Goal: Task Accomplishment & Management: Manage account settings

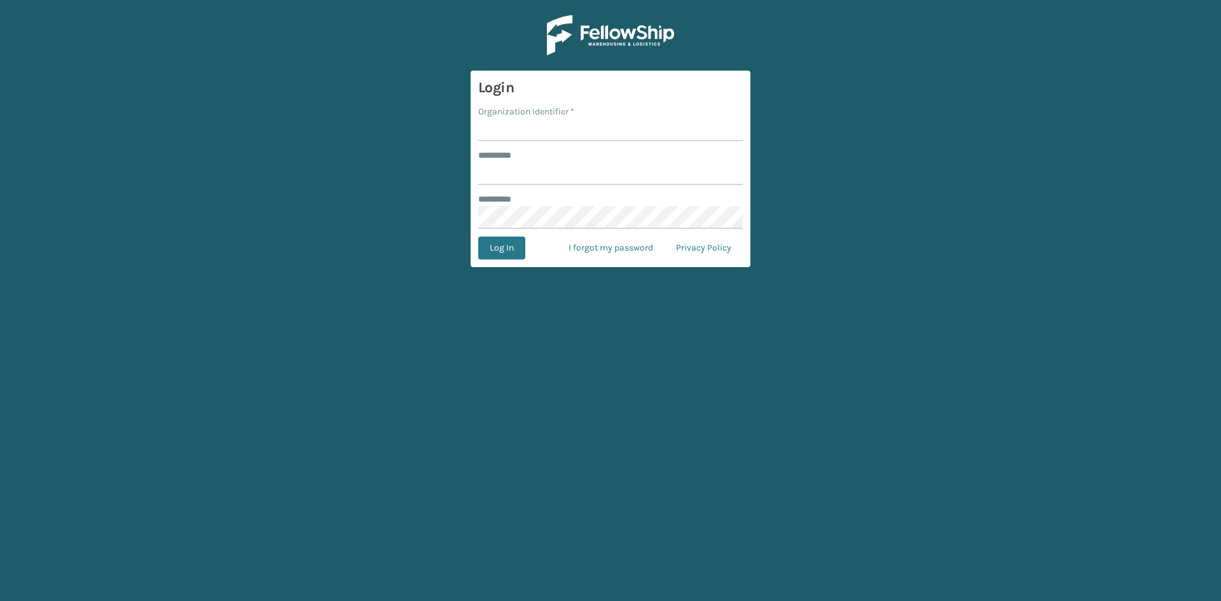
type input "******"
click at [533, 131] on input "Organization Identifier *" at bounding box center [610, 129] width 265 height 23
type input "SleepGeekz"
click at [496, 258] on button "Log In" at bounding box center [501, 248] width 47 height 23
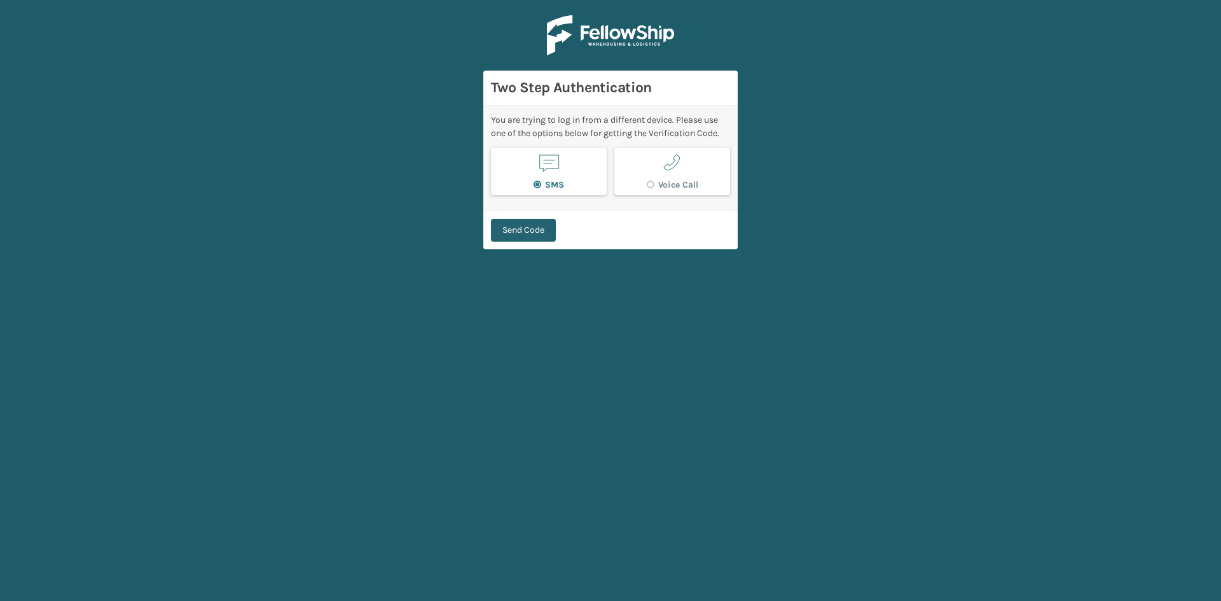
click at [528, 235] on button "Send Code" at bounding box center [523, 230] width 65 height 23
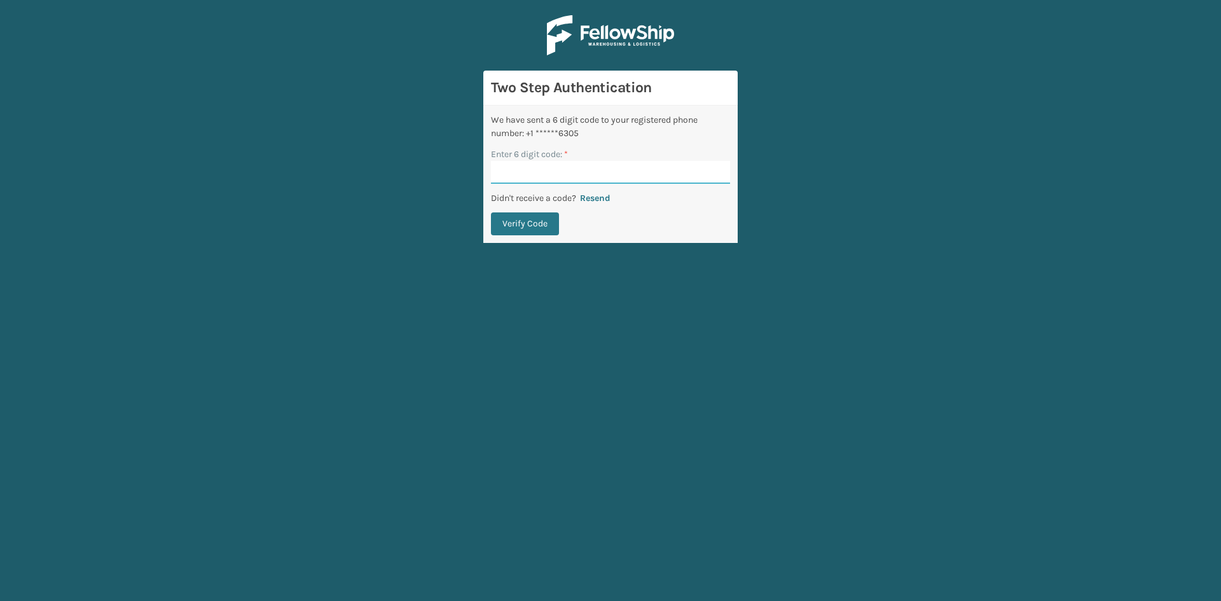
click at [521, 174] on input "Enter 6 digit code: *" at bounding box center [610, 172] width 239 height 23
type input "1"
click at [596, 201] on button "Resend" at bounding box center [595, 198] width 38 height 11
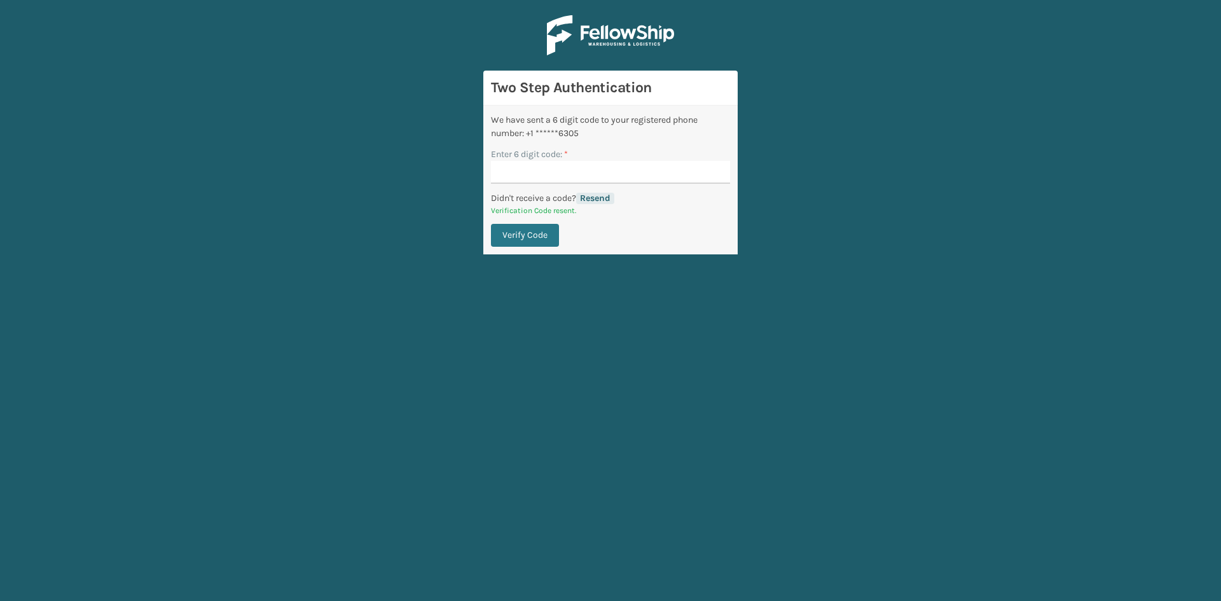
click at [604, 197] on button "Resend" at bounding box center [595, 198] width 38 height 11
click at [517, 177] on input "Enter 6 digit code: *" at bounding box center [610, 172] width 239 height 23
click at [670, 208] on p "Verification Code resent." at bounding box center [610, 210] width 239 height 11
click at [606, 197] on button "Resend" at bounding box center [595, 198] width 38 height 11
click at [551, 168] on input "Enter 6 digit code: *" at bounding box center [610, 172] width 239 height 23
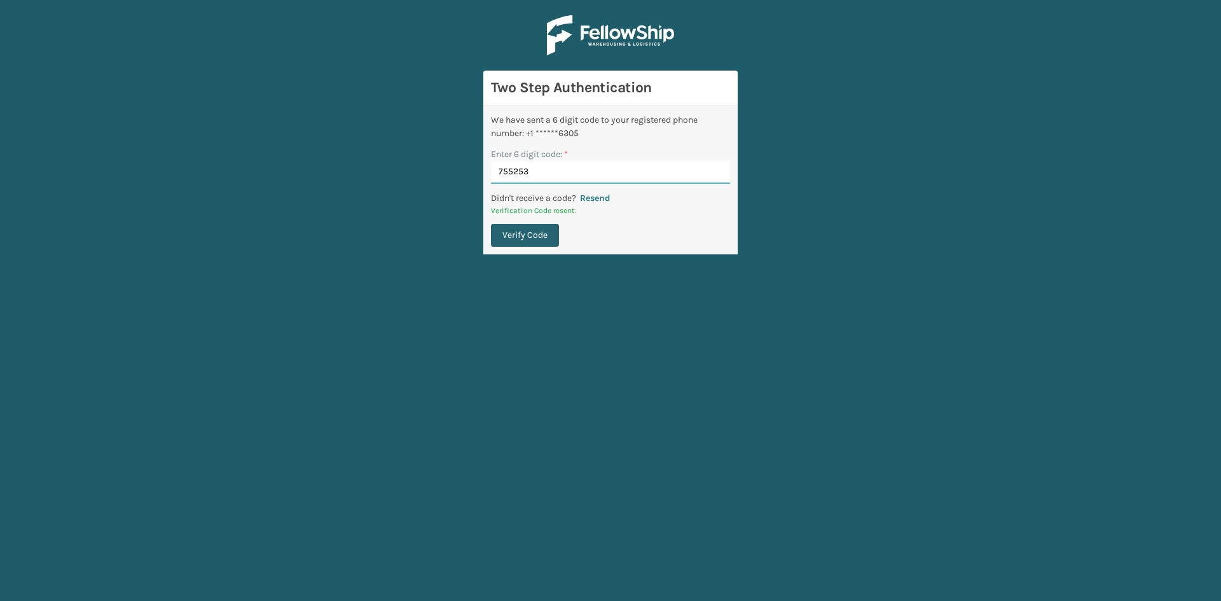
type input "755253"
click at [535, 242] on button "Verify Code" at bounding box center [525, 235] width 68 height 23
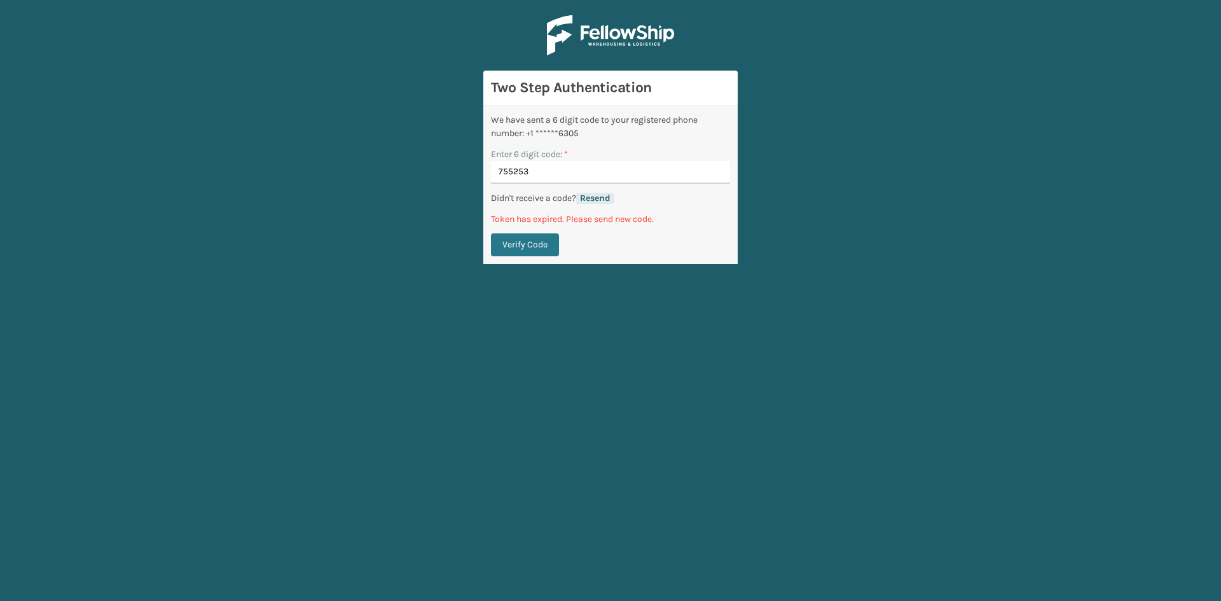
click at [592, 196] on button "Resend" at bounding box center [595, 198] width 38 height 11
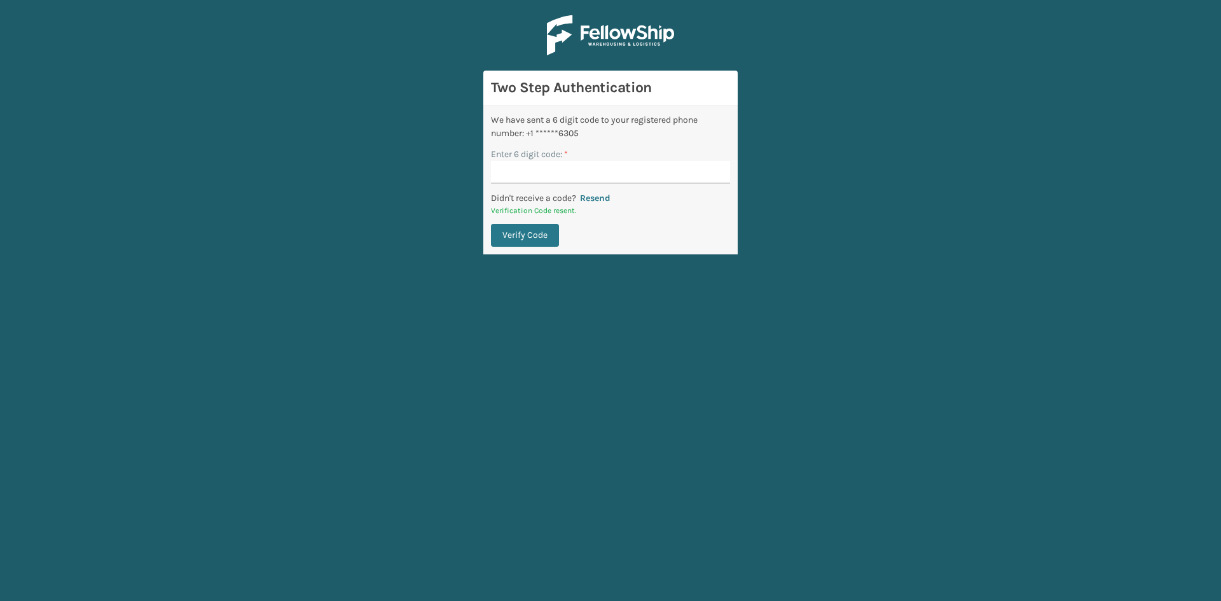
click at [568, 160] on label "Enter 6 digit code: *" at bounding box center [529, 154] width 77 height 13
click at [570, 161] on input "Enter 6 digit code: *" at bounding box center [610, 172] width 239 height 23
type input "911703"
click at [528, 244] on button "Verify Code" at bounding box center [525, 235] width 68 height 23
